Goal: Book appointment/travel/reservation

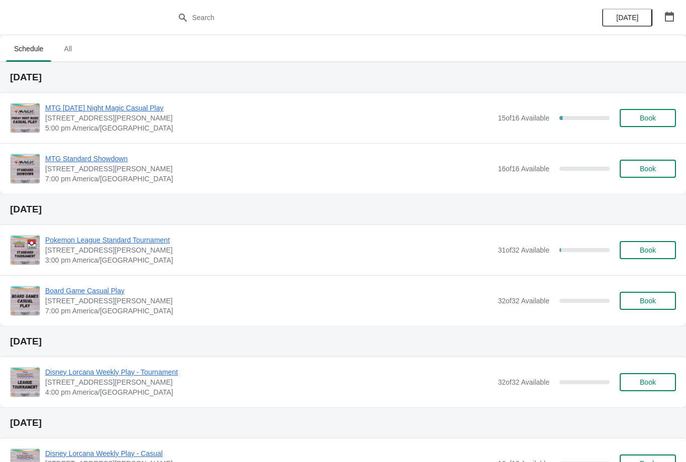
click at [641, 119] on span "Book" at bounding box center [648, 118] width 16 height 8
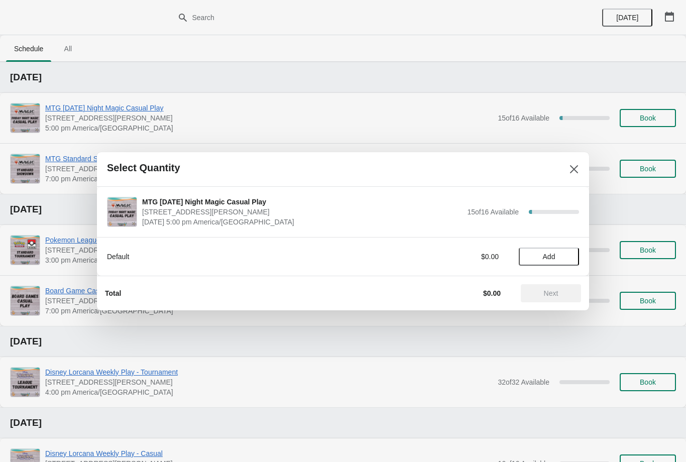
click at [569, 255] on span "Add" at bounding box center [549, 257] width 42 height 8
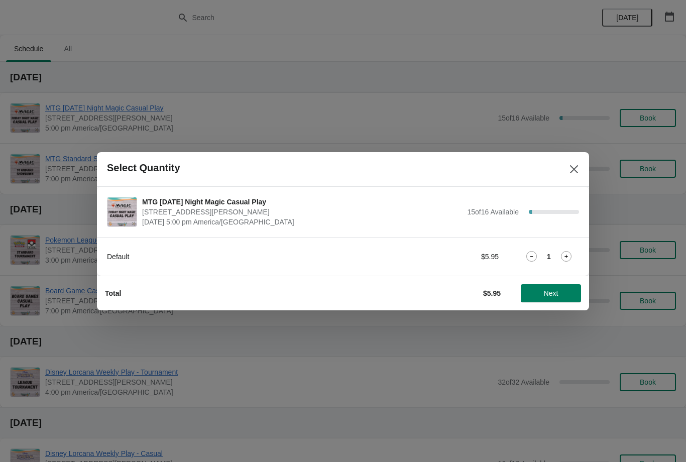
click at [555, 298] on button "Next" at bounding box center [551, 293] width 60 height 18
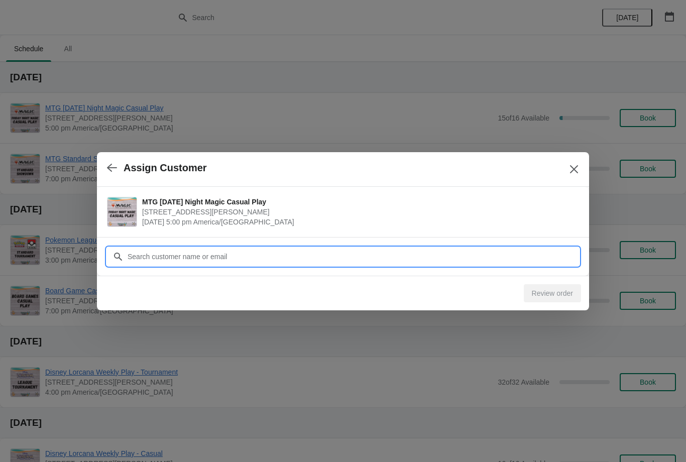
click at [266, 257] on input "Customer" at bounding box center [353, 257] width 452 height 18
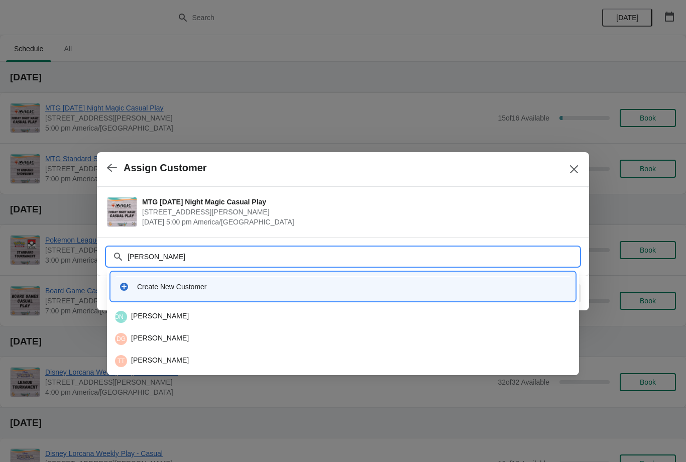
type input "[PERSON_NAME]"
click at [172, 320] on div "EH Ethan Hughes" at bounding box center [343, 317] width 456 height 12
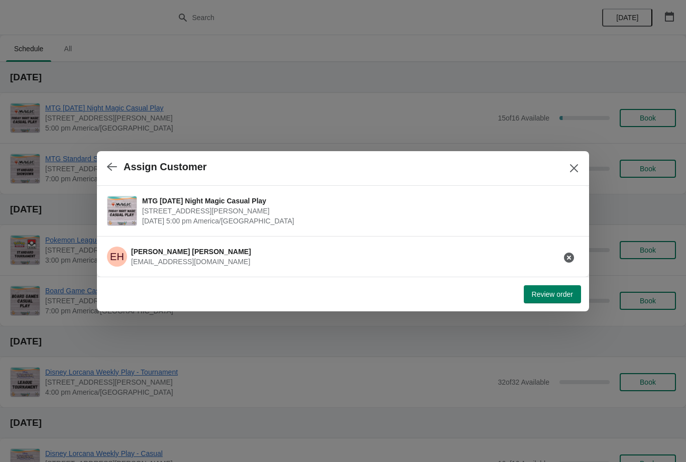
click at [558, 295] on span "Review order" at bounding box center [552, 294] width 41 height 8
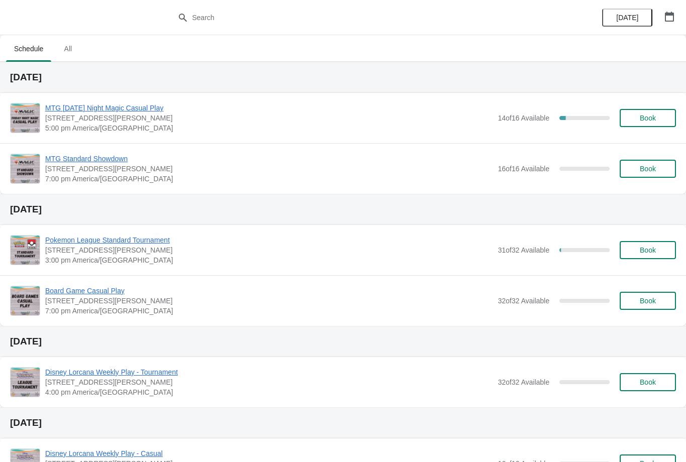
click at [645, 116] on span "Book" at bounding box center [648, 118] width 16 height 8
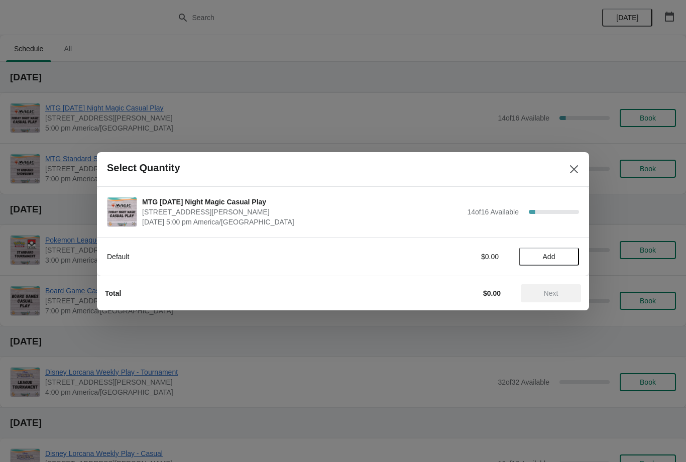
click at [544, 254] on span "Add" at bounding box center [549, 257] width 13 height 8
click at [548, 295] on span "Next" at bounding box center [551, 293] width 15 height 8
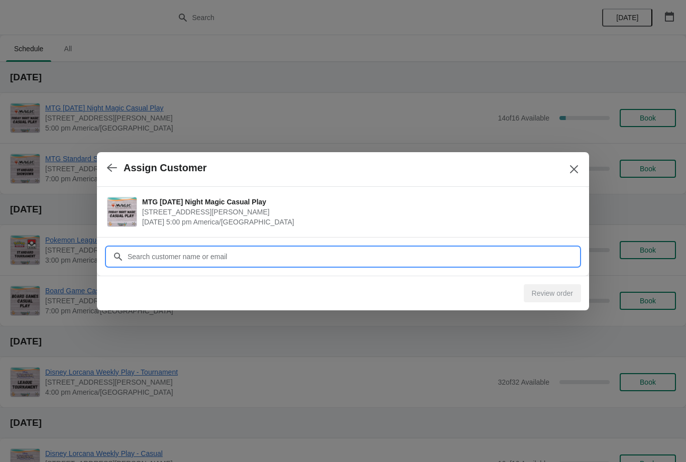
click at [258, 252] on input "Customer" at bounding box center [353, 257] width 452 height 18
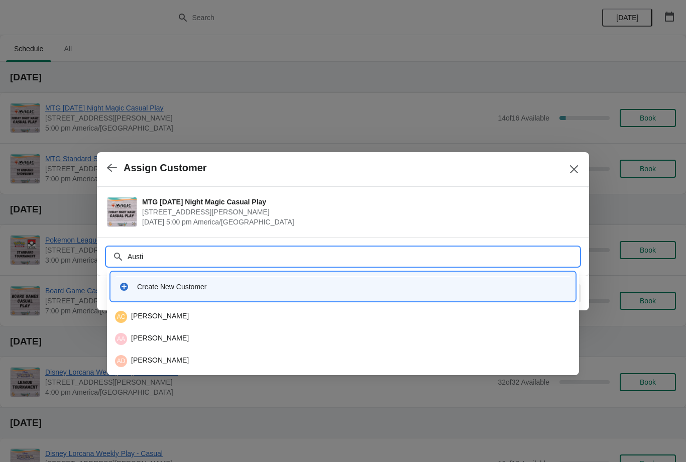
type input "Austin"
click at [177, 337] on div "AA Austin Aja" at bounding box center [343, 339] width 456 height 12
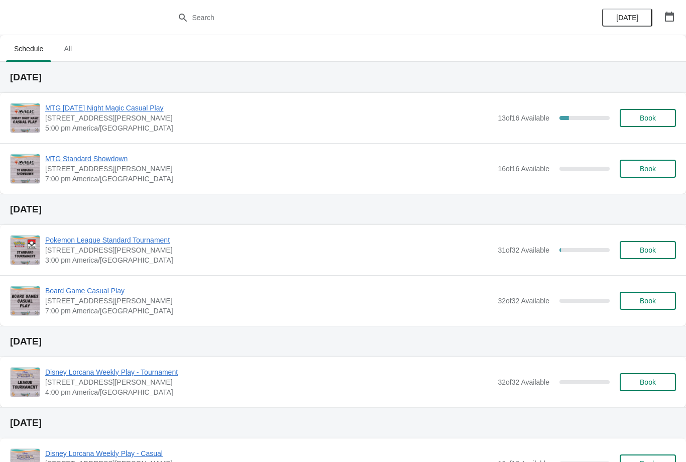
click at [649, 115] on span "Book" at bounding box center [648, 118] width 16 height 8
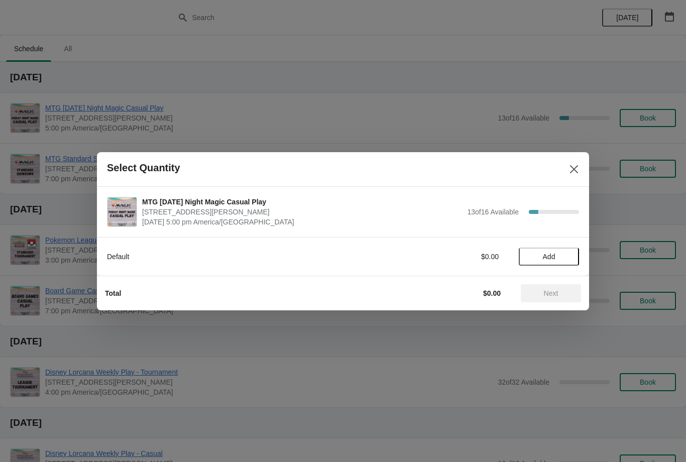
click span "Add"
click span "Next"
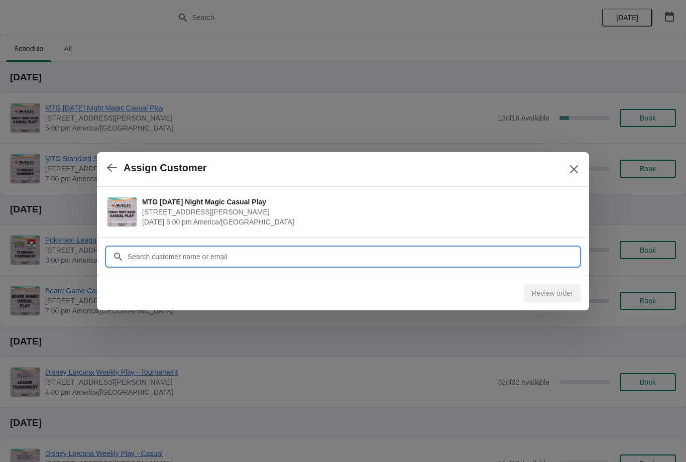
click input "Customer"
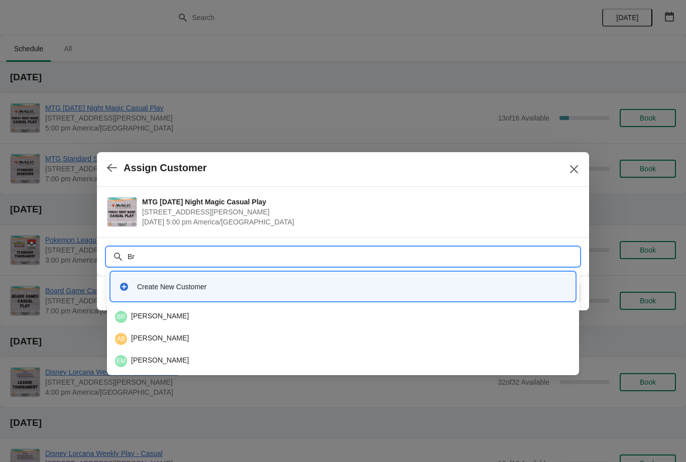
type input "B"
type input "Einh"
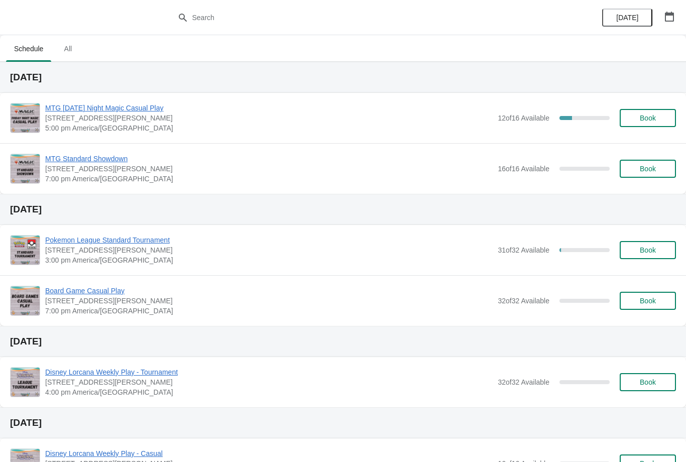
click at [654, 118] on span "Book" at bounding box center [648, 118] width 16 height 8
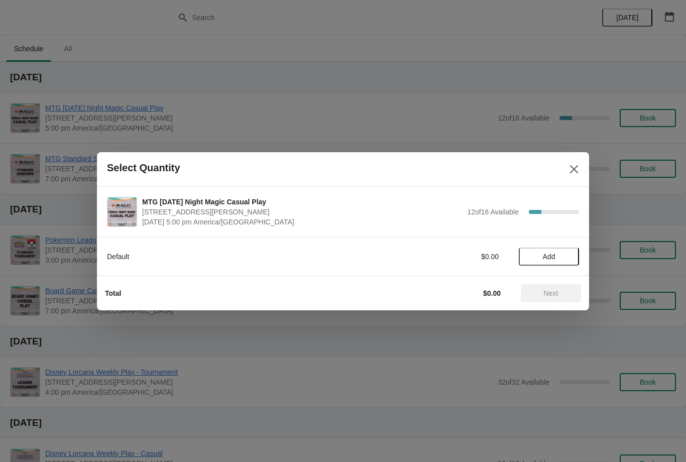
click at [550, 254] on span "Add" at bounding box center [549, 257] width 13 height 8
click at [559, 285] on button "Next" at bounding box center [551, 293] width 60 height 18
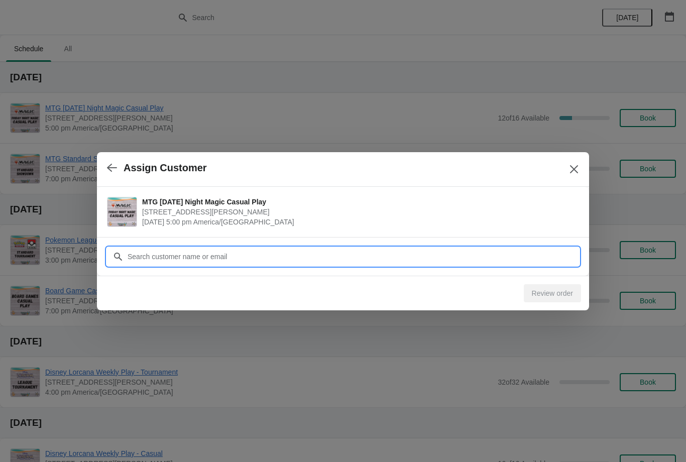
click at [271, 256] on input "Customer" at bounding box center [353, 257] width 452 height 18
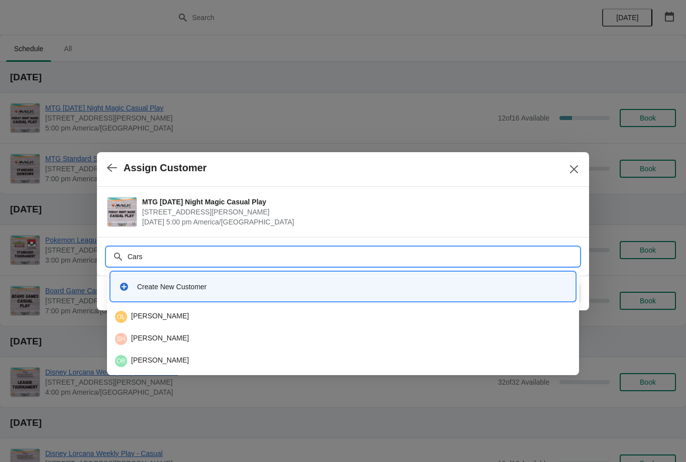
type input "Carso"
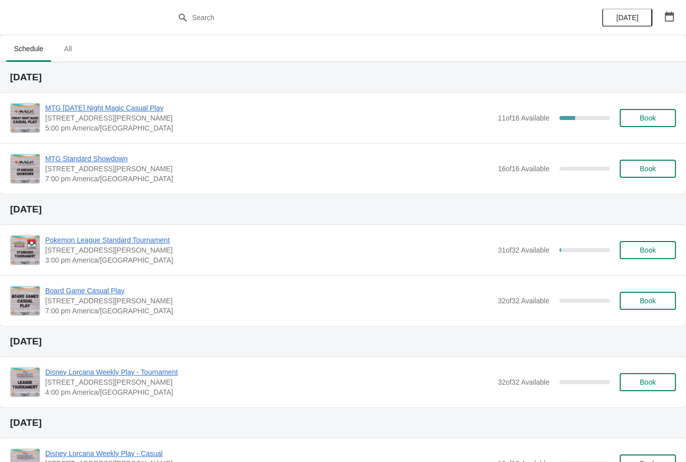
click at [666, 127] on button "Book" at bounding box center [648, 118] width 56 height 18
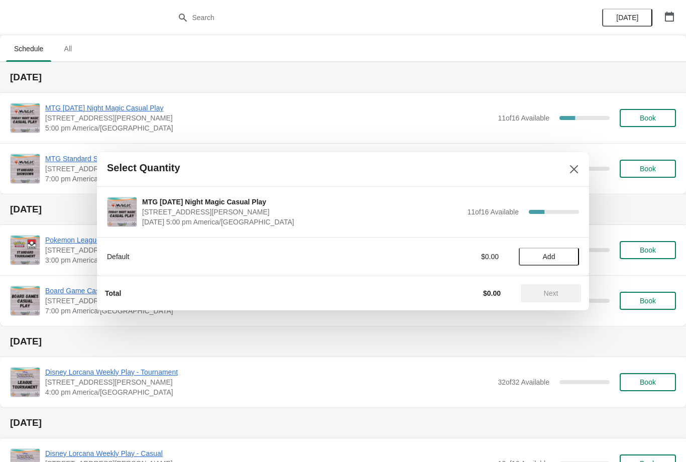
click at [549, 258] on span "Add" at bounding box center [549, 257] width 13 height 8
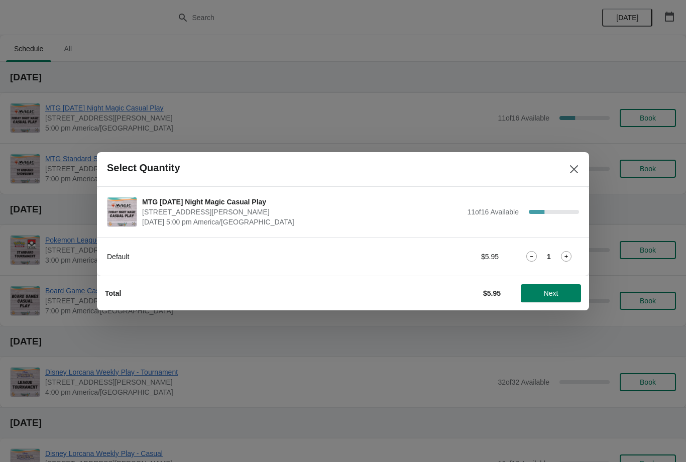
click at [545, 295] on span "Next" at bounding box center [551, 293] width 15 height 8
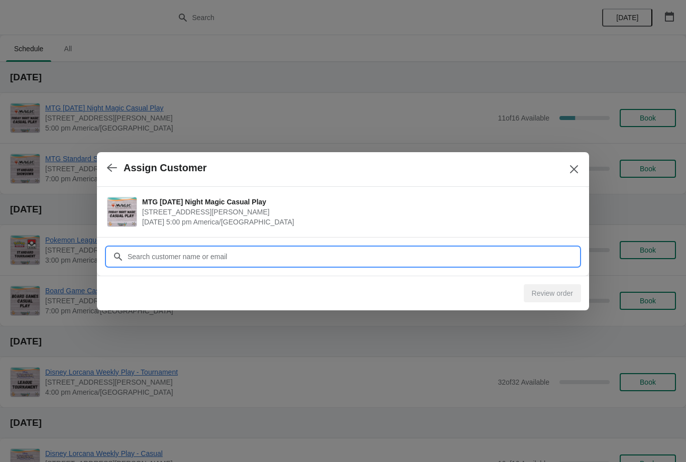
click at [247, 254] on input "Customer" at bounding box center [353, 257] width 452 height 18
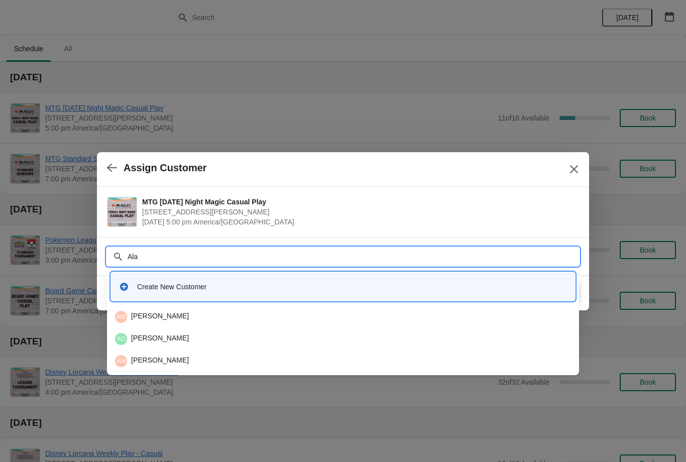
type input "Alan"
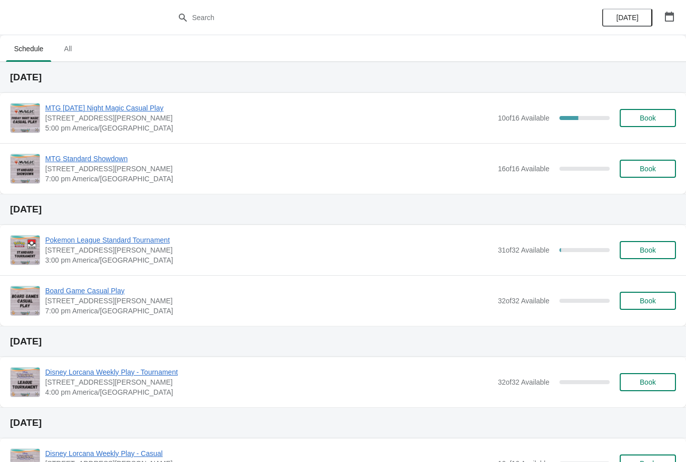
click at [650, 120] on span "Book" at bounding box center [648, 118] width 16 height 8
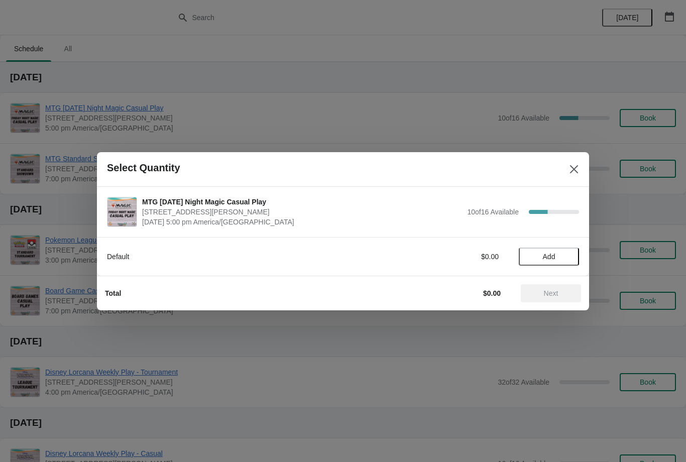
click at [553, 255] on span "Add" at bounding box center [549, 257] width 13 height 8
click at [549, 296] on span "Next" at bounding box center [551, 293] width 15 height 8
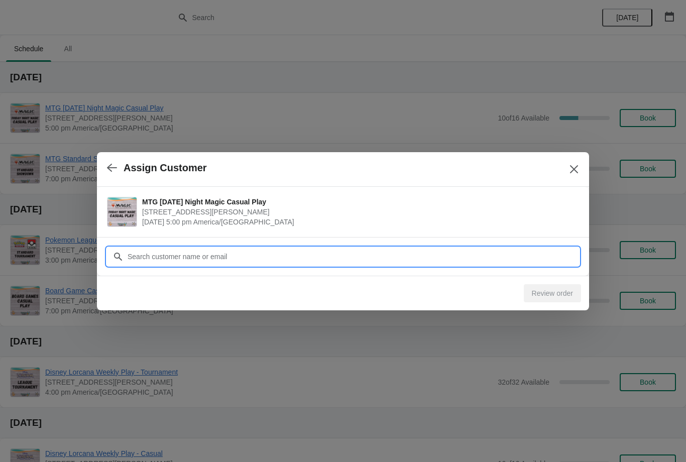
click at [236, 248] on input "Customer" at bounding box center [353, 257] width 452 height 18
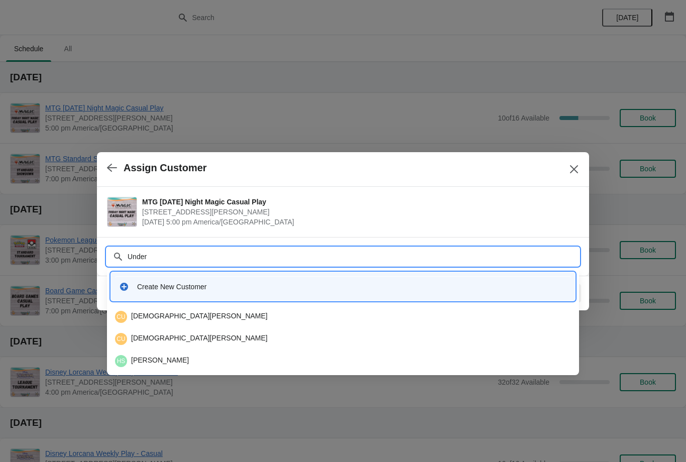
type input "Underk"
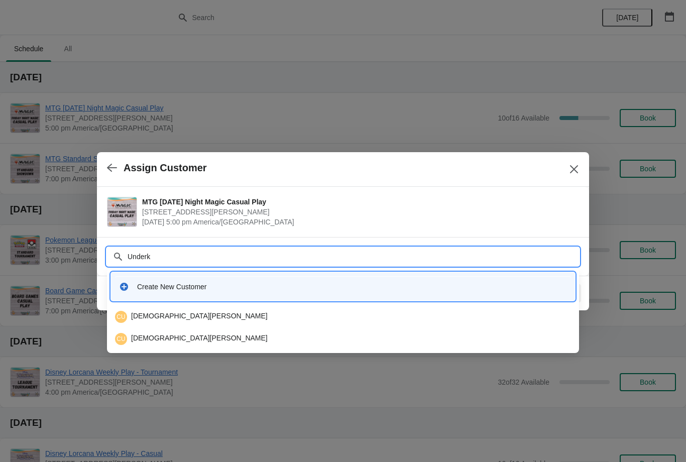
click at [195, 312] on div "CU Christian Underkoffler" at bounding box center [343, 317] width 456 height 12
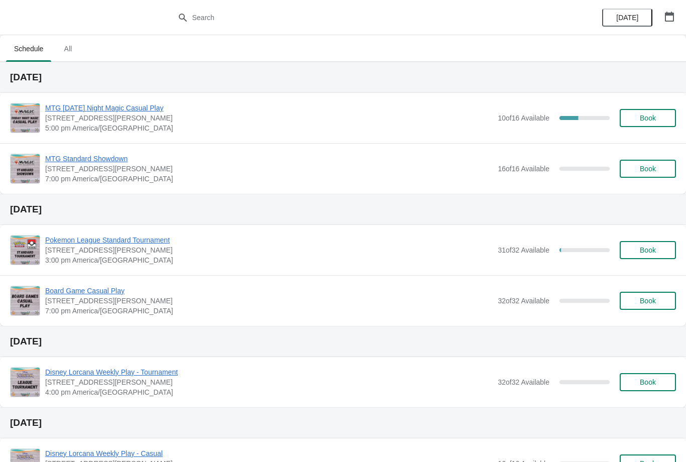
click at [641, 110] on button "Book" at bounding box center [648, 118] width 56 height 18
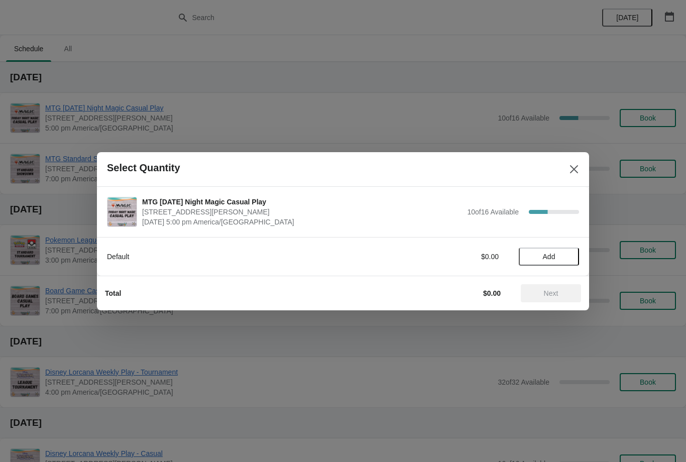
click at [543, 254] on span "Add" at bounding box center [549, 257] width 13 height 8
click at [540, 291] on span "Next" at bounding box center [551, 293] width 44 height 8
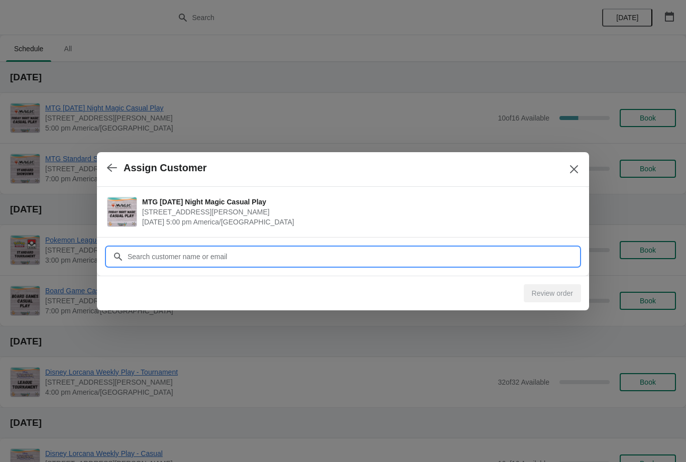
click at [303, 261] on input "Customer" at bounding box center [353, 257] width 452 height 18
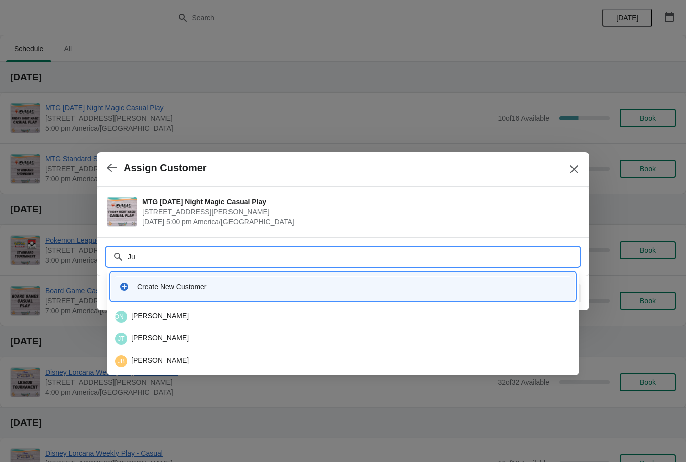
type input "J"
type input "B"
type input "Gon"
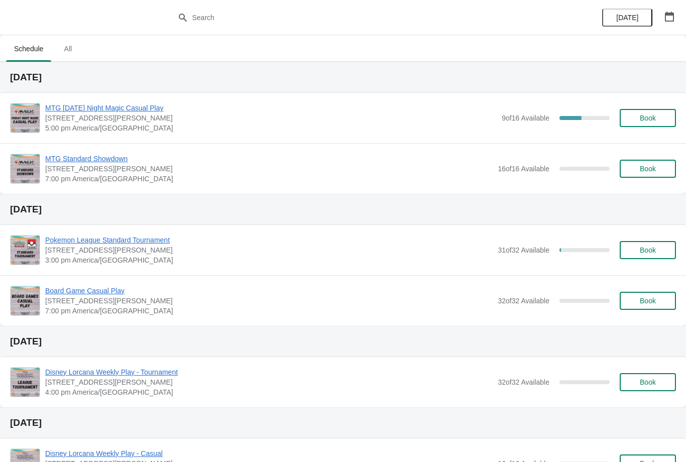
click at [639, 118] on span "Book" at bounding box center [648, 118] width 38 height 8
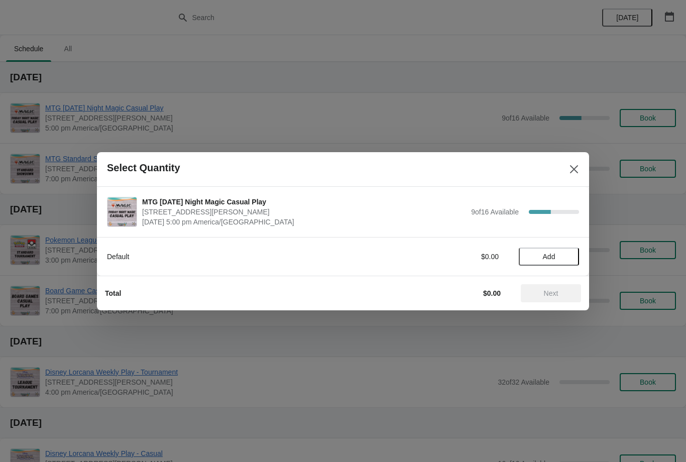
click at [547, 253] on span "Add" at bounding box center [549, 257] width 13 height 8
click at [559, 292] on span "Next" at bounding box center [551, 293] width 44 height 8
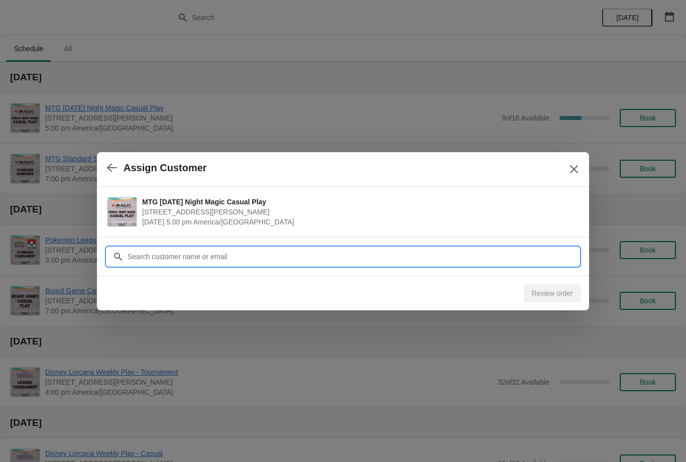
click at [270, 252] on input "Customer" at bounding box center [353, 257] width 452 height 18
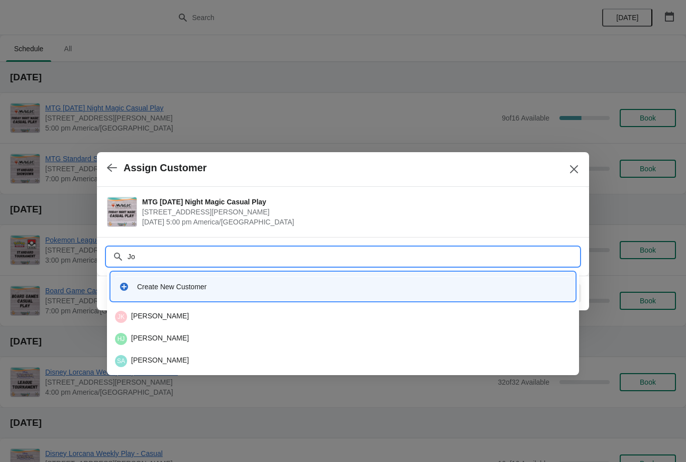
type input "J"
type input "Ke"
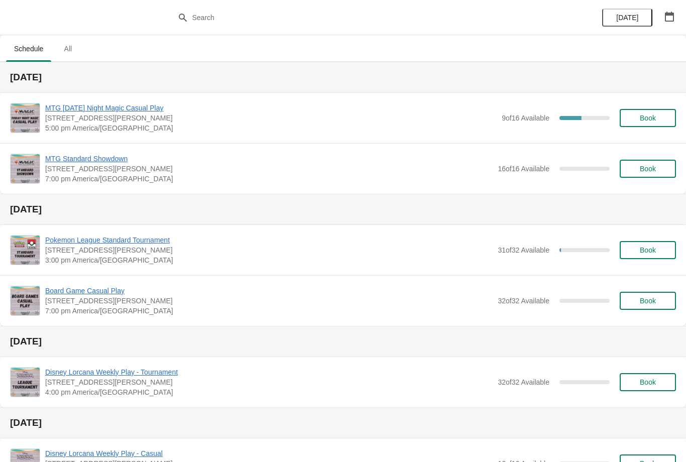
click at [646, 118] on span "Book" at bounding box center [648, 118] width 16 height 8
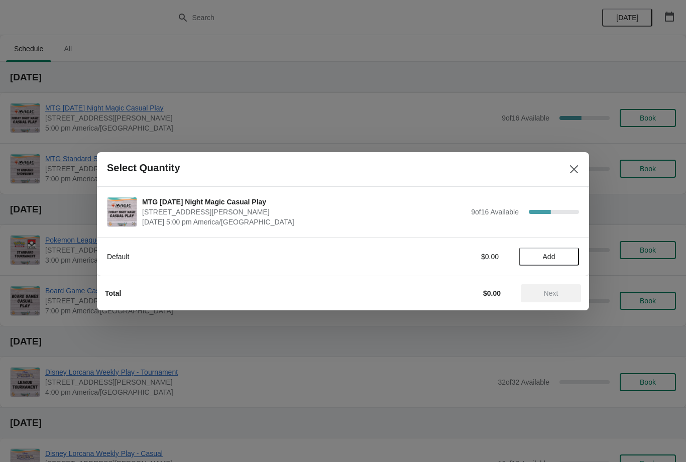
click at [555, 253] on span "Add" at bounding box center [549, 257] width 13 height 8
click at [555, 287] on button "Next" at bounding box center [551, 293] width 60 height 18
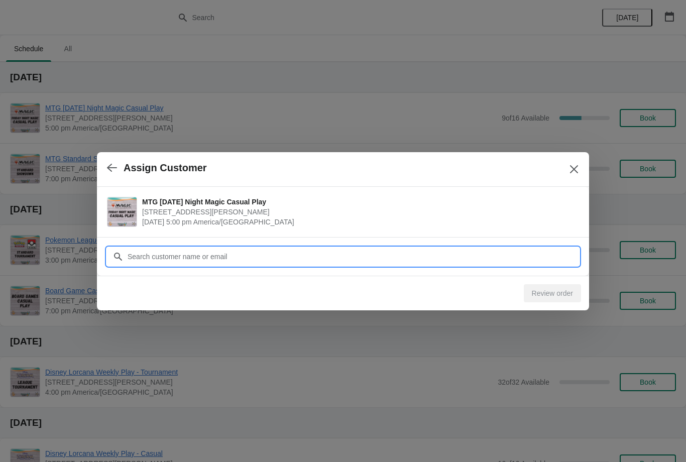
click at [302, 248] on input "Customer" at bounding box center [353, 257] width 452 height 18
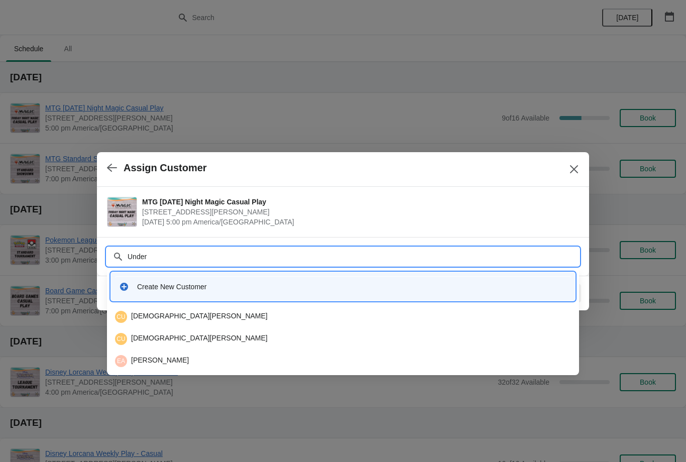
type input "Underk"
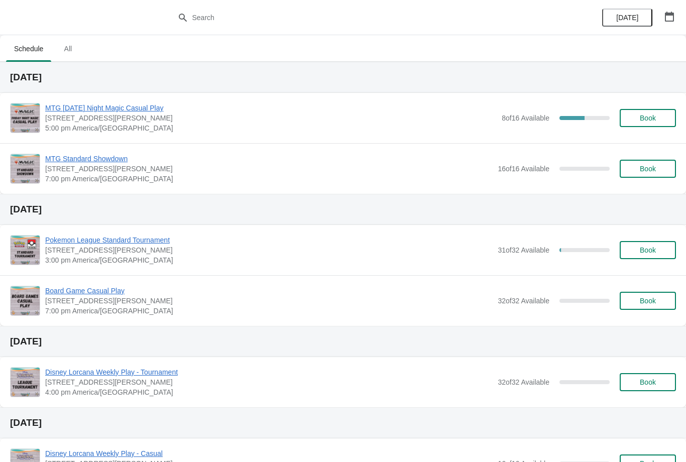
click at [645, 125] on button "Book" at bounding box center [648, 118] width 56 height 18
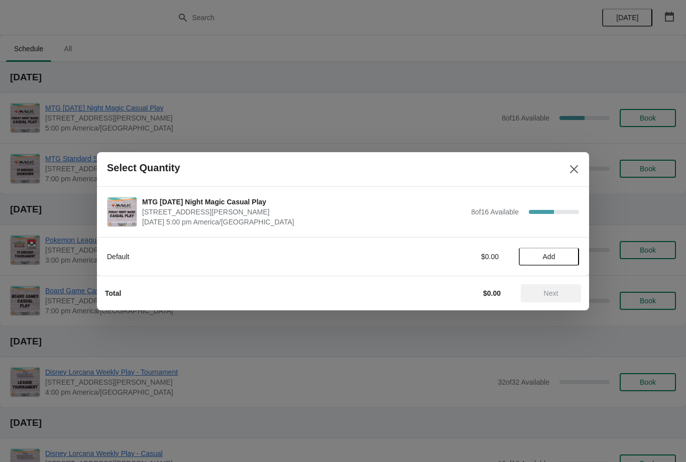
click at [558, 251] on button "Add" at bounding box center [549, 257] width 60 height 18
click at [557, 290] on span "Next" at bounding box center [551, 293] width 15 height 8
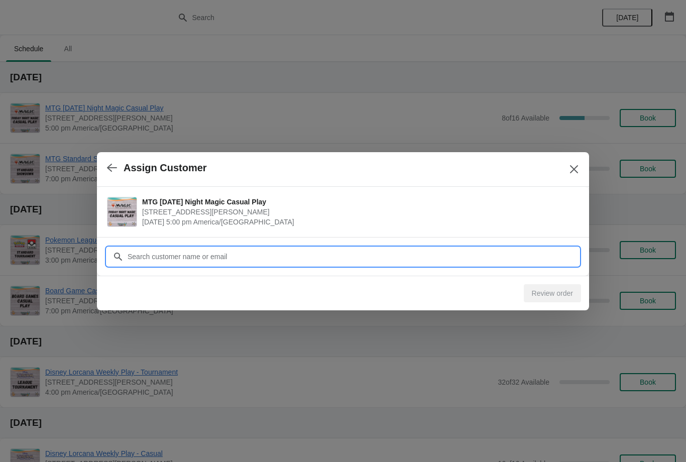
click at [285, 259] on input "Customer" at bounding box center [353, 257] width 452 height 18
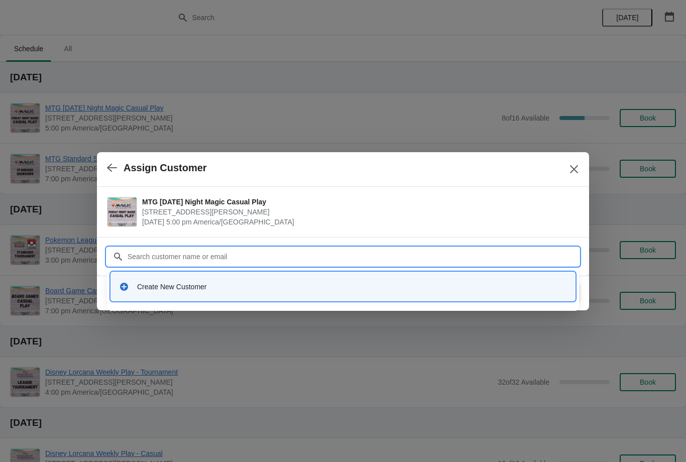
type input "E"
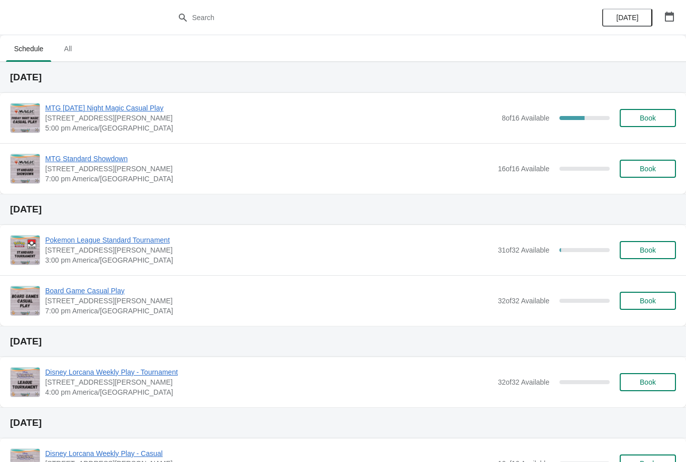
click at [653, 119] on span "Book" at bounding box center [648, 118] width 16 height 8
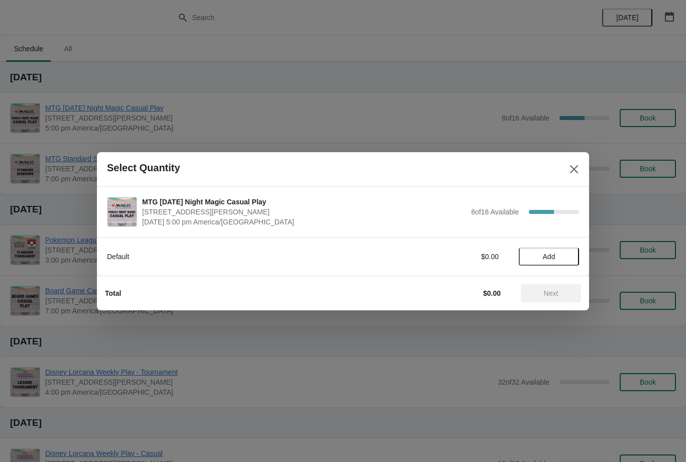
click at [554, 250] on button "Add" at bounding box center [549, 257] width 60 height 18
click at [558, 289] on span "Next" at bounding box center [551, 293] width 15 height 8
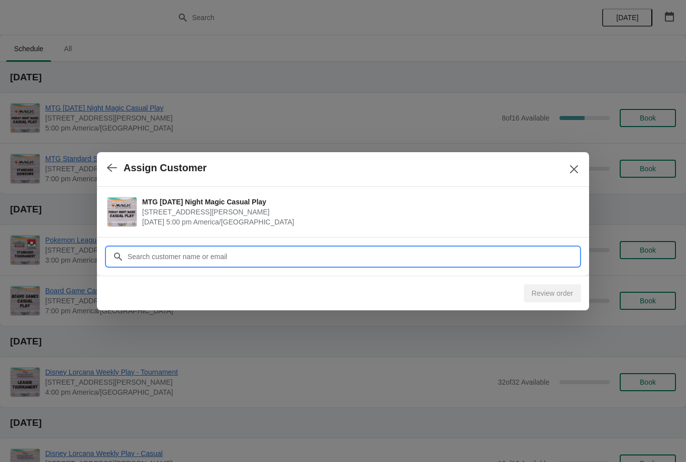
click at [235, 252] on input "Customer" at bounding box center [353, 257] width 452 height 18
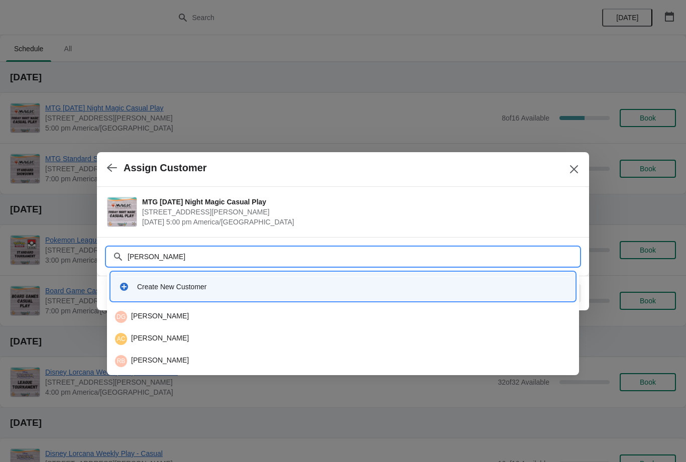
type input "Eric"
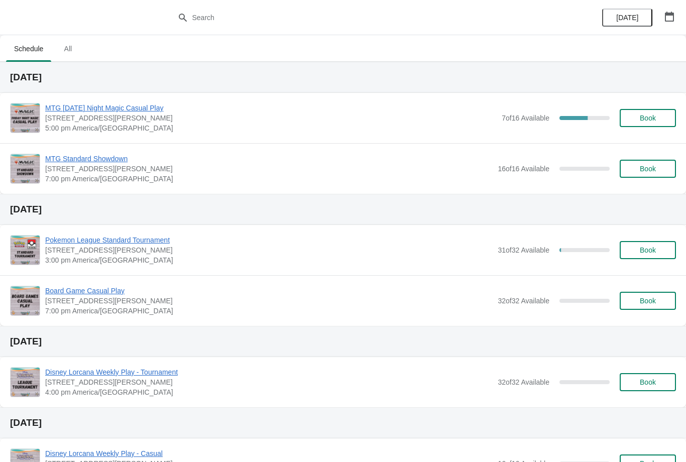
click at [645, 118] on span "Book" at bounding box center [648, 118] width 16 height 8
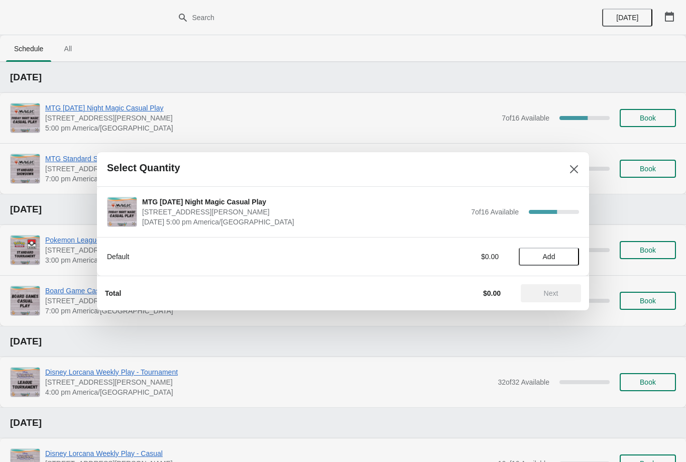
click at [544, 261] on span "Add" at bounding box center [549, 257] width 13 height 8
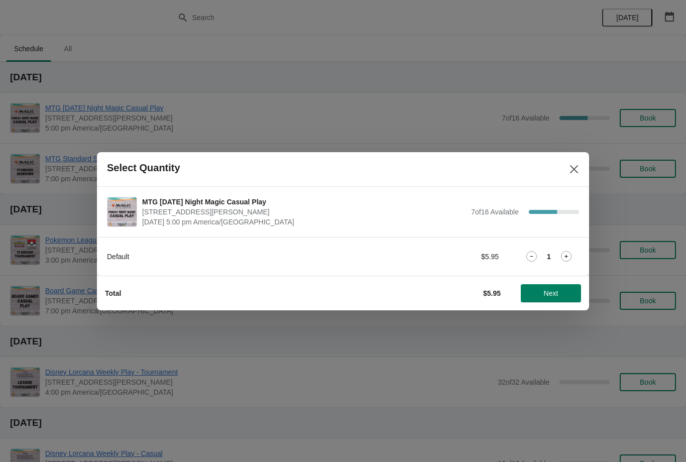
click at [570, 253] on icon at bounding box center [566, 256] width 11 height 11
click at [567, 291] on span "Next" at bounding box center [551, 293] width 44 height 8
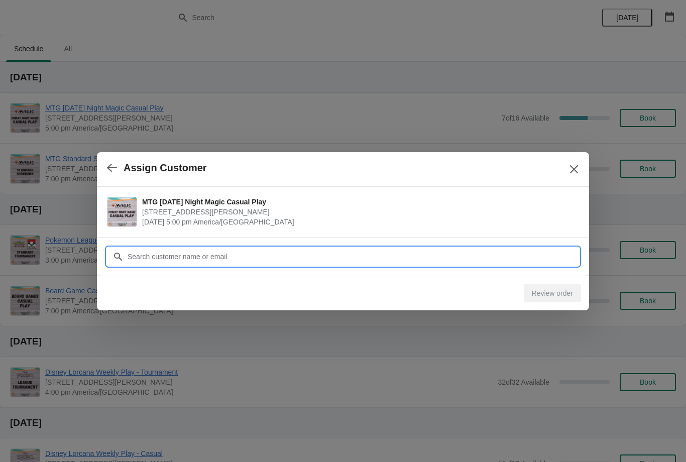
click at [310, 249] on input "Customer" at bounding box center [353, 257] width 452 height 18
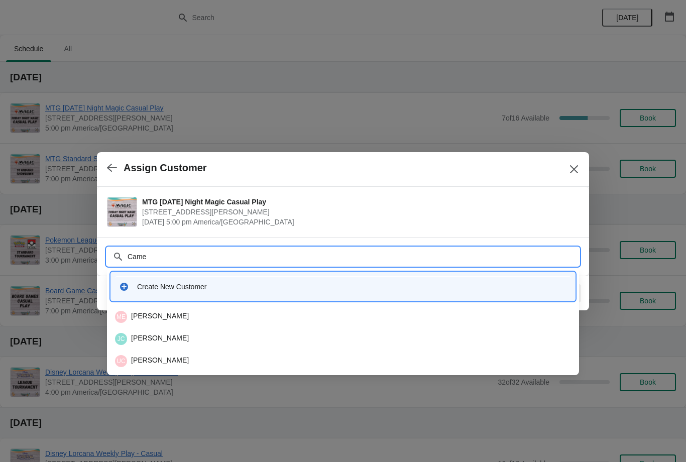
type input "Camer"
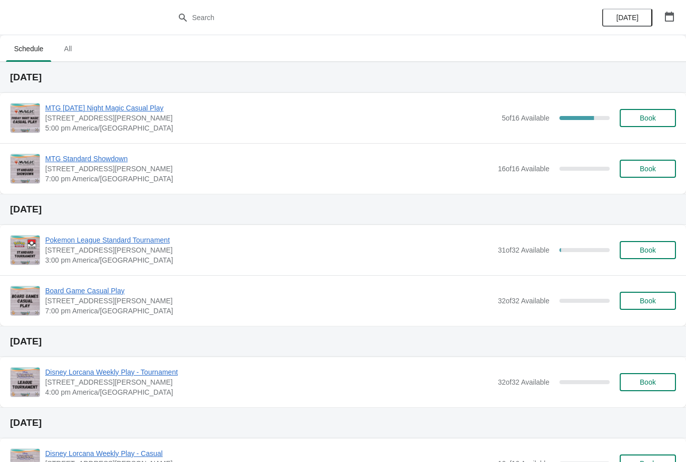
click at [649, 114] on span "Book" at bounding box center [648, 118] width 16 height 8
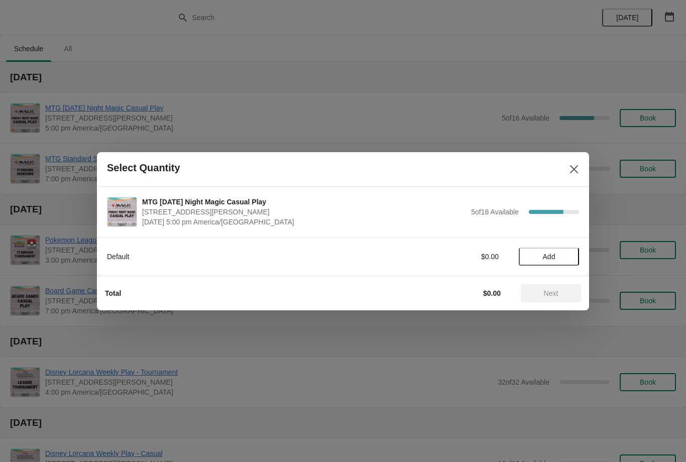
click at [547, 251] on button "Add" at bounding box center [549, 257] width 60 height 18
click at [548, 293] on span "Next" at bounding box center [551, 293] width 15 height 8
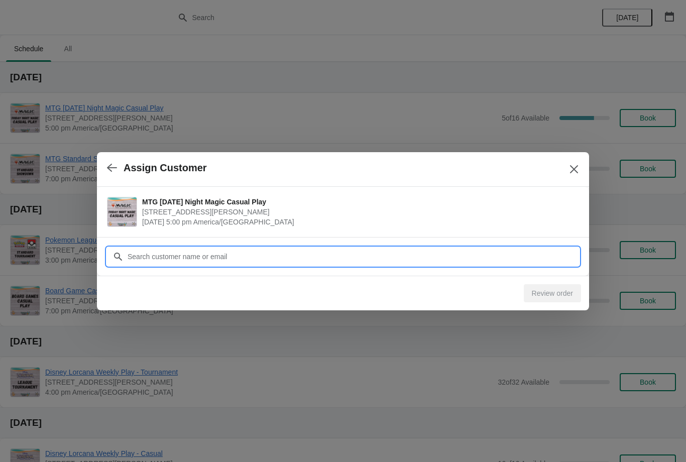
click at [319, 256] on input "Customer" at bounding box center [353, 257] width 452 height 18
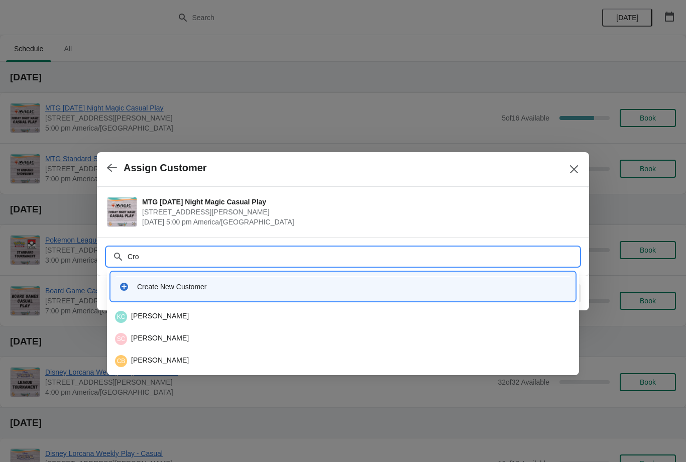
type input "Crol"
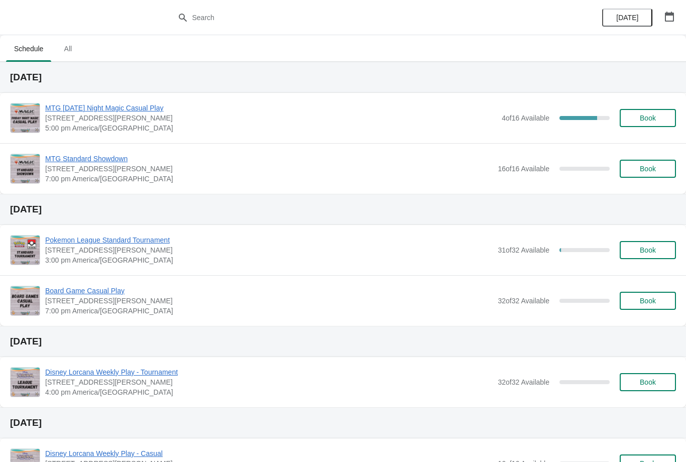
click at [653, 114] on span "Book" at bounding box center [648, 118] width 16 height 8
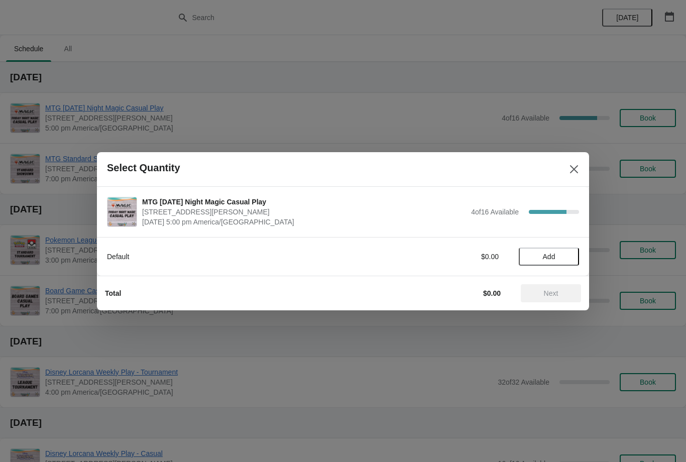
click at [543, 260] on span "Add" at bounding box center [549, 257] width 13 height 8
click at [555, 296] on span "Next" at bounding box center [551, 293] width 15 height 8
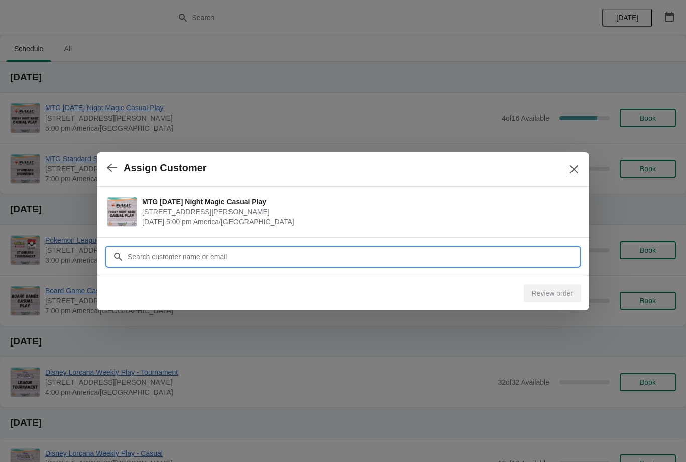
click at [304, 262] on input "Customer" at bounding box center [353, 257] width 452 height 18
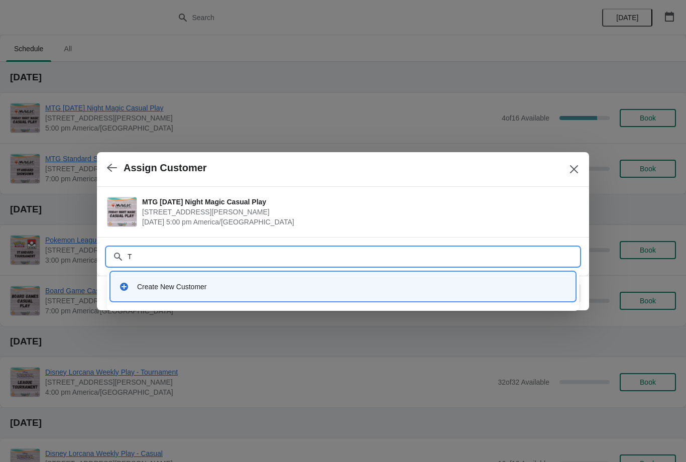
type input "Ty"
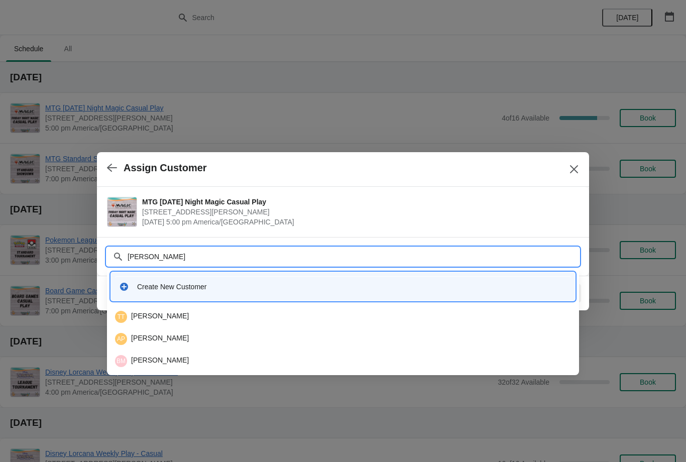
click at [155, 312] on div "TT Ty Tidwell" at bounding box center [343, 317] width 456 height 12
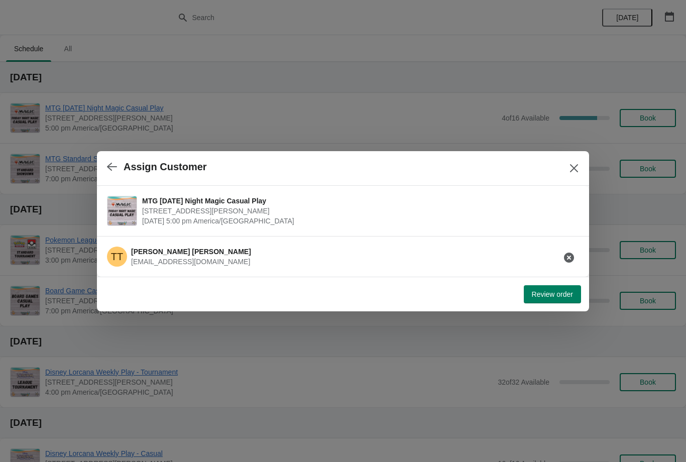
click at [551, 295] on span "Review order" at bounding box center [552, 294] width 41 height 8
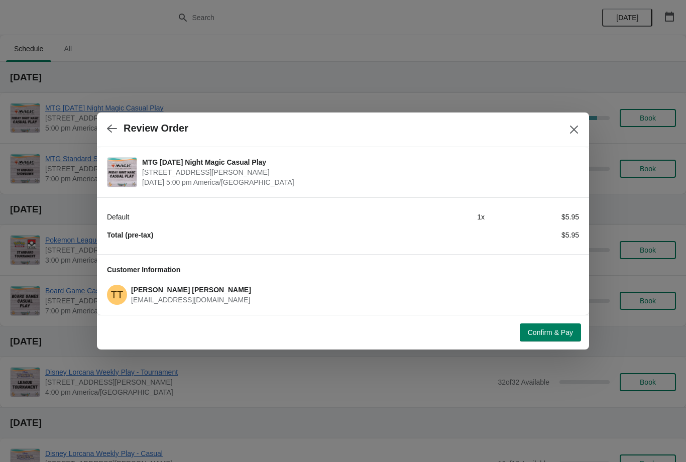
click at [551, 330] on span "Confirm & Pay" at bounding box center [550, 333] width 45 height 8
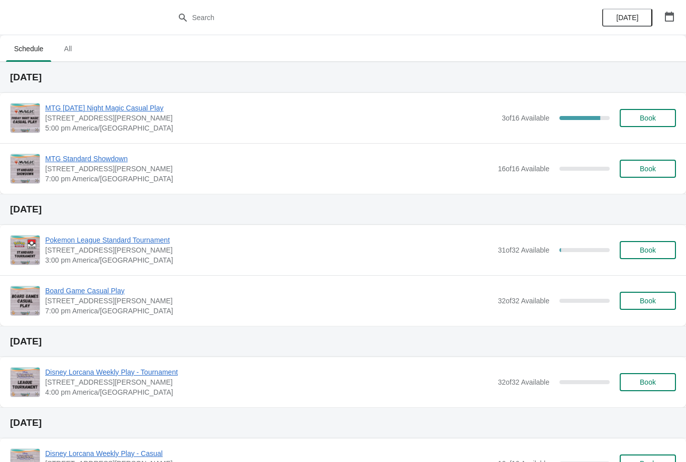
click at [640, 120] on span "Book" at bounding box center [648, 118] width 16 height 8
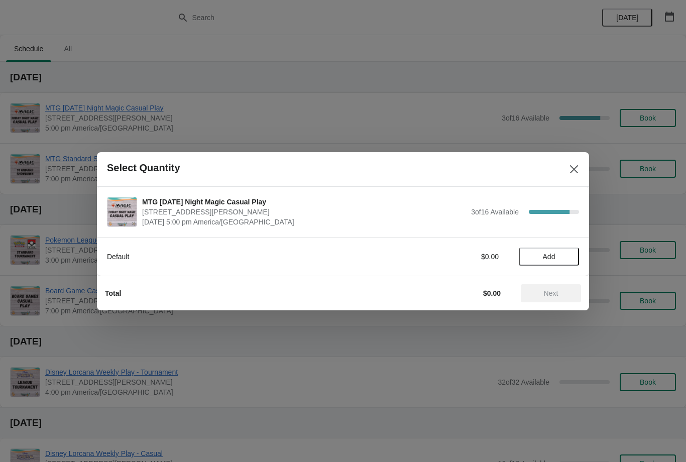
click at [560, 256] on span "Add" at bounding box center [549, 257] width 42 height 8
click at [571, 253] on icon at bounding box center [566, 256] width 11 height 11
click at [571, 254] on icon at bounding box center [566, 256] width 11 height 11
click at [561, 292] on span "Next" at bounding box center [551, 293] width 44 height 8
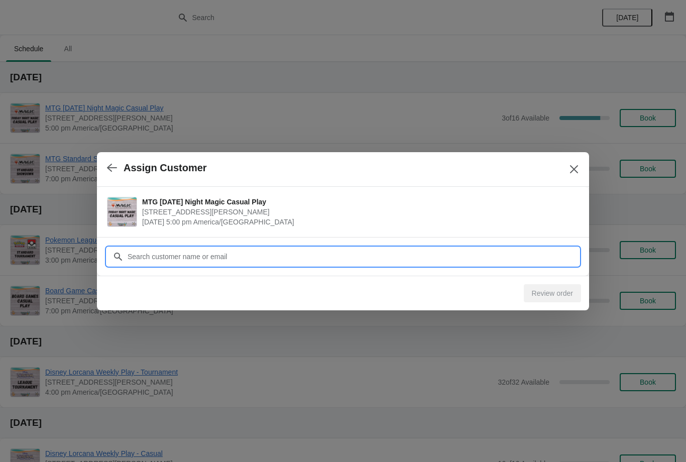
click at [319, 260] on input "Customer" at bounding box center [353, 257] width 452 height 18
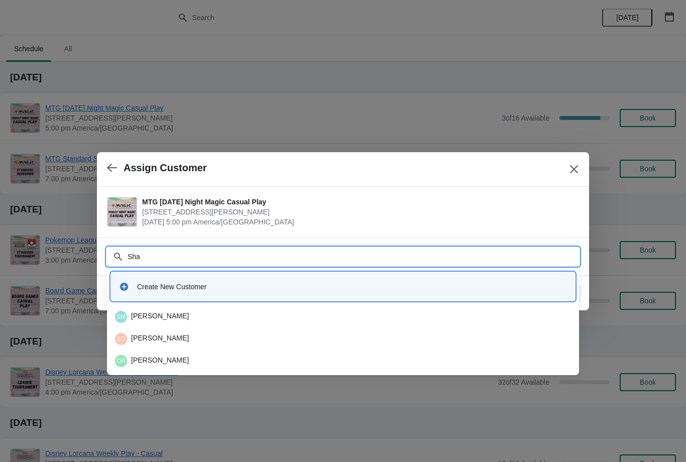
type input "Shay"
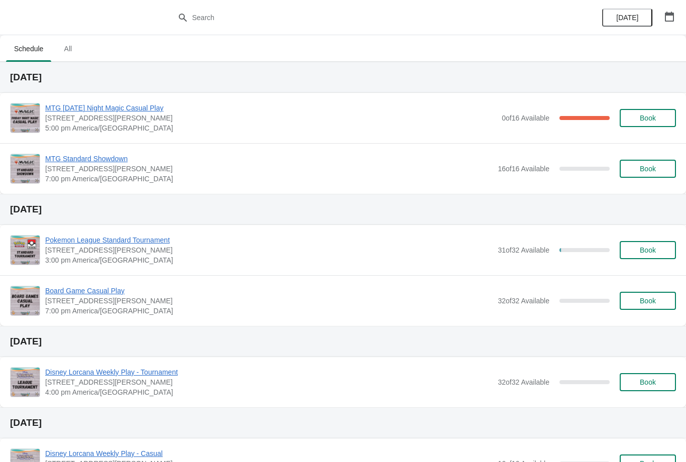
click at [643, 116] on span "Book" at bounding box center [648, 118] width 16 height 8
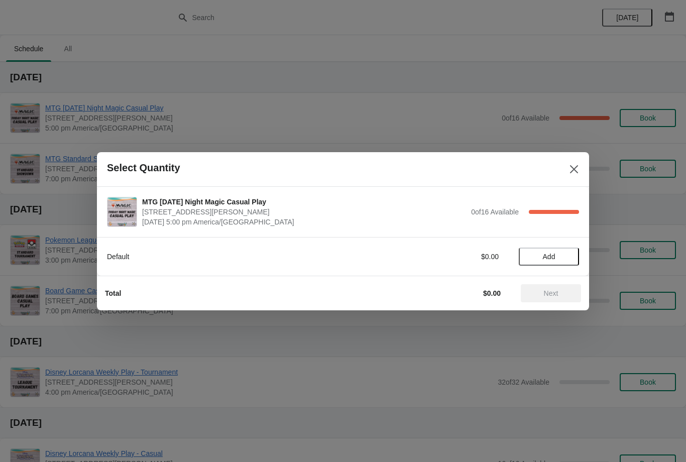
click at [549, 254] on span "Add" at bounding box center [549, 257] width 13 height 8
click at [558, 292] on span "Next" at bounding box center [551, 293] width 15 height 8
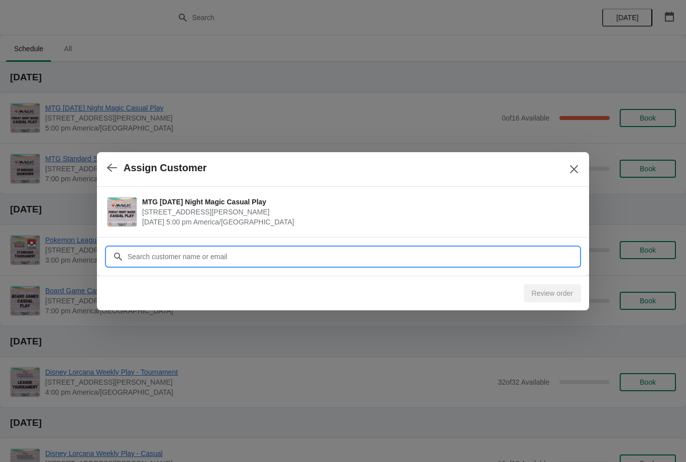
click at [328, 252] on input "Customer" at bounding box center [353, 257] width 452 height 18
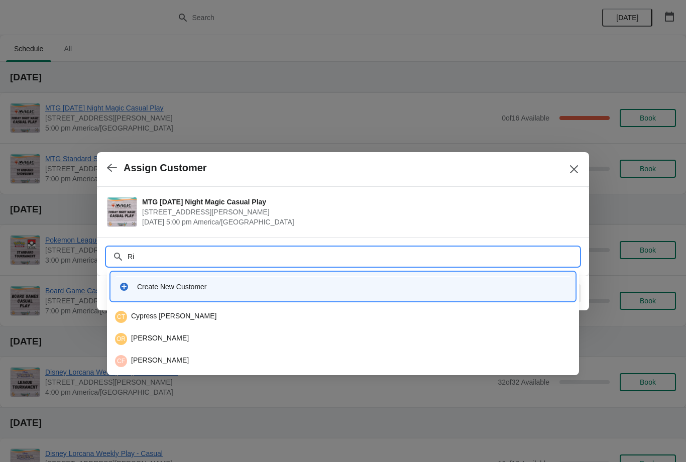
type input "R"
type input "Ini"
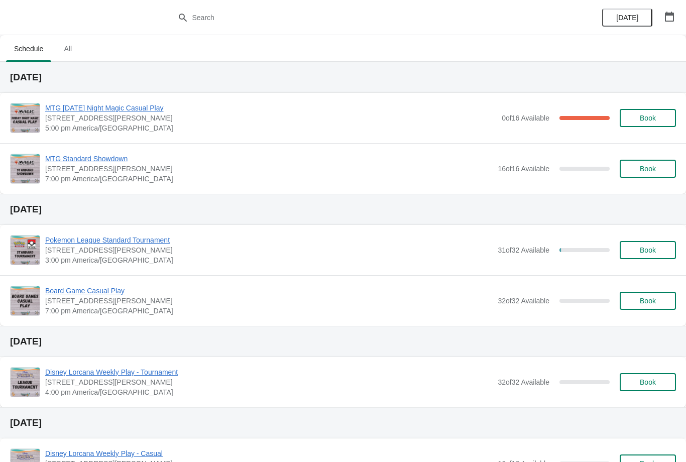
click at [654, 110] on button "Book" at bounding box center [648, 118] width 56 height 18
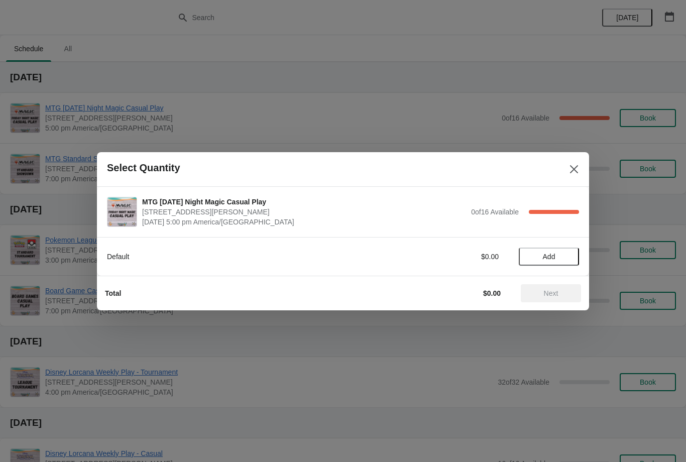
click at [559, 259] on span "Add" at bounding box center [549, 257] width 42 height 8
click at [567, 259] on icon at bounding box center [566, 256] width 11 height 11
click at [571, 294] on span "Next" at bounding box center [551, 293] width 44 height 8
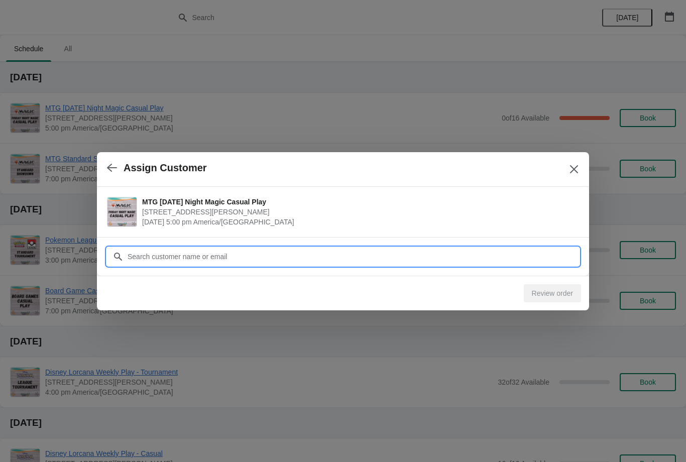
click at [270, 255] on input "Customer" at bounding box center [353, 257] width 452 height 18
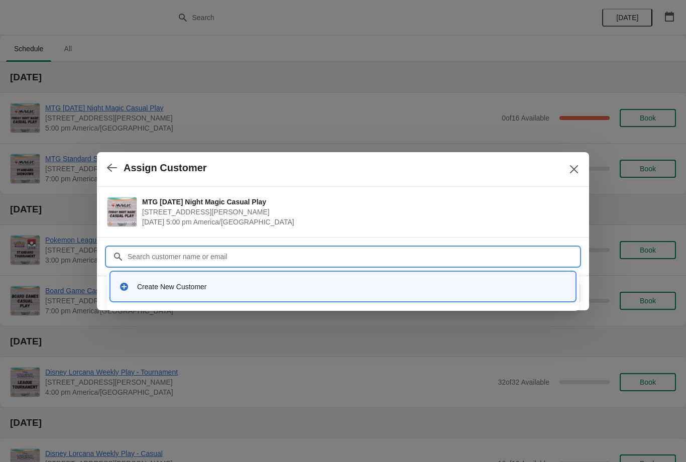
click at [186, 283] on div "Create New Customer" at bounding box center [352, 287] width 430 height 10
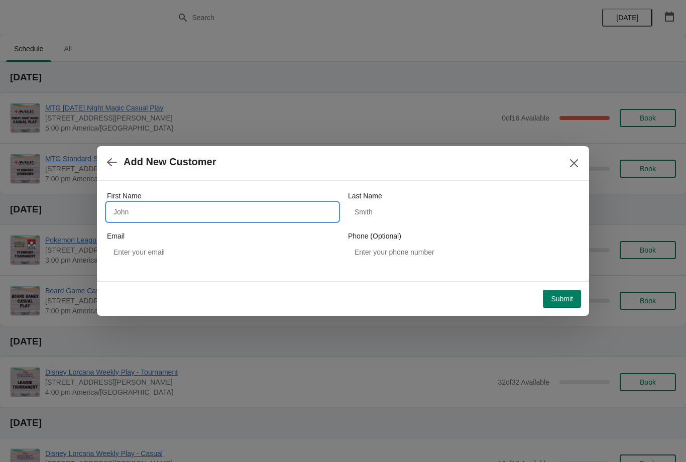
click at [195, 209] on input "First Name" at bounding box center [222, 212] width 231 height 18
type input "William"
click at [404, 217] on input "Last Name" at bounding box center [463, 212] width 231 height 18
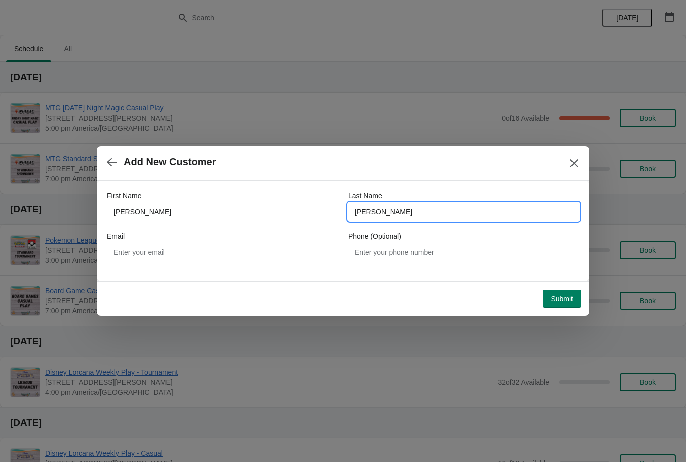
type input "Rogers"
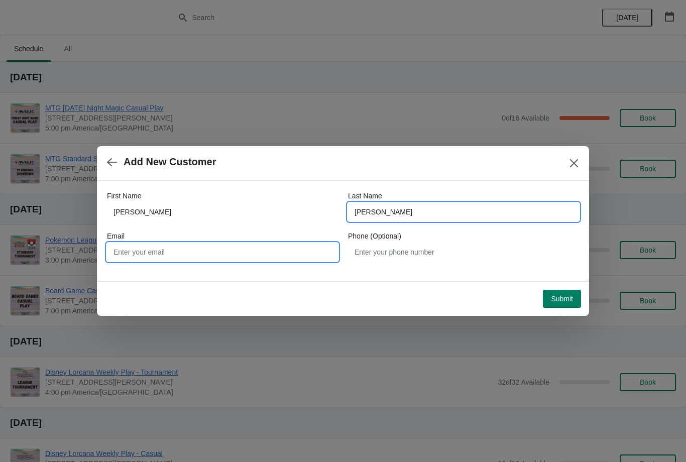
click at [222, 253] on input "Email" at bounding box center [222, 252] width 231 height 18
type input "Whrog4@yahoo.com"
click at [558, 295] on span "Submit" at bounding box center [562, 299] width 22 height 8
